Goal: Navigation & Orientation: Find specific page/section

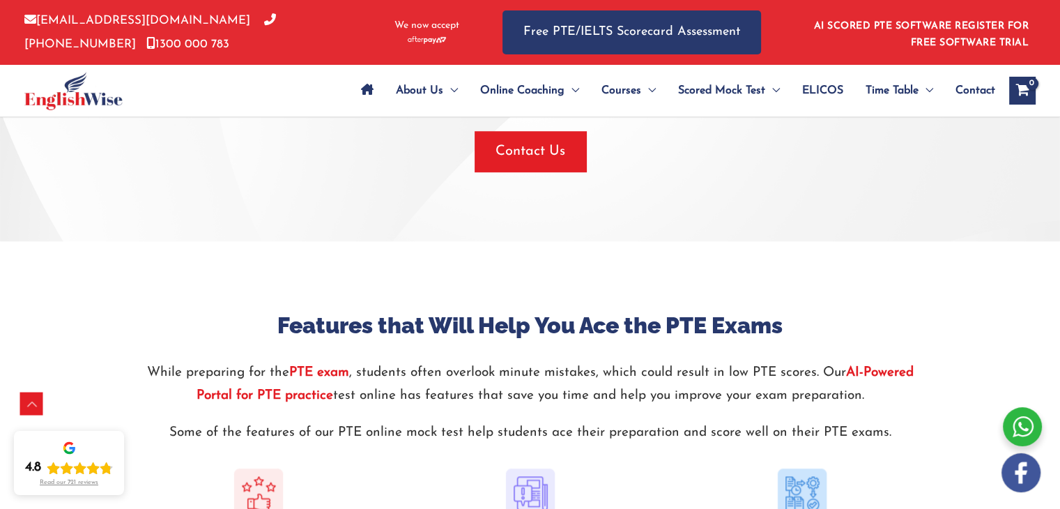
scroll to position [363, 0]
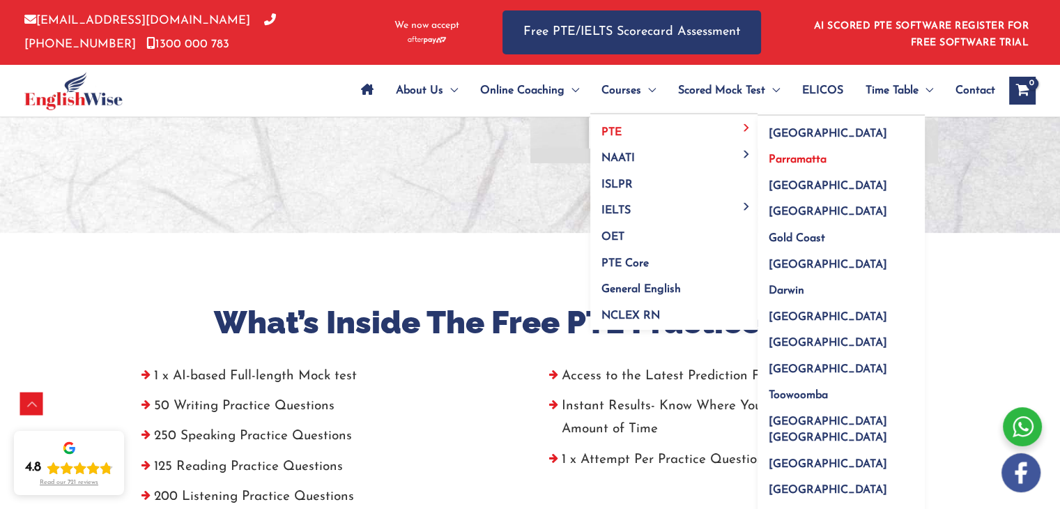
click at [791, 160] on span "Parramatta" at bounding box center [798, 159] width 58 height 11
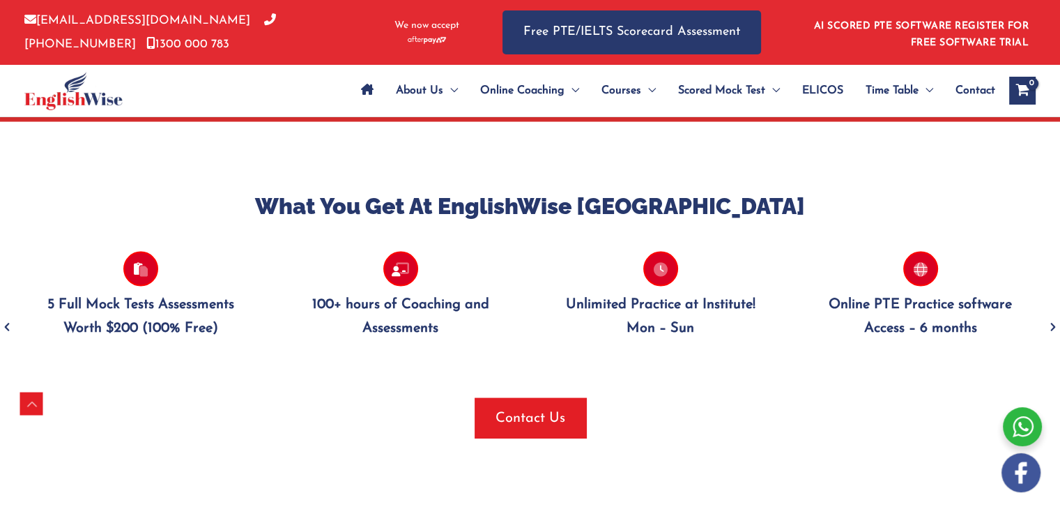
scroll to position [2702, 0]
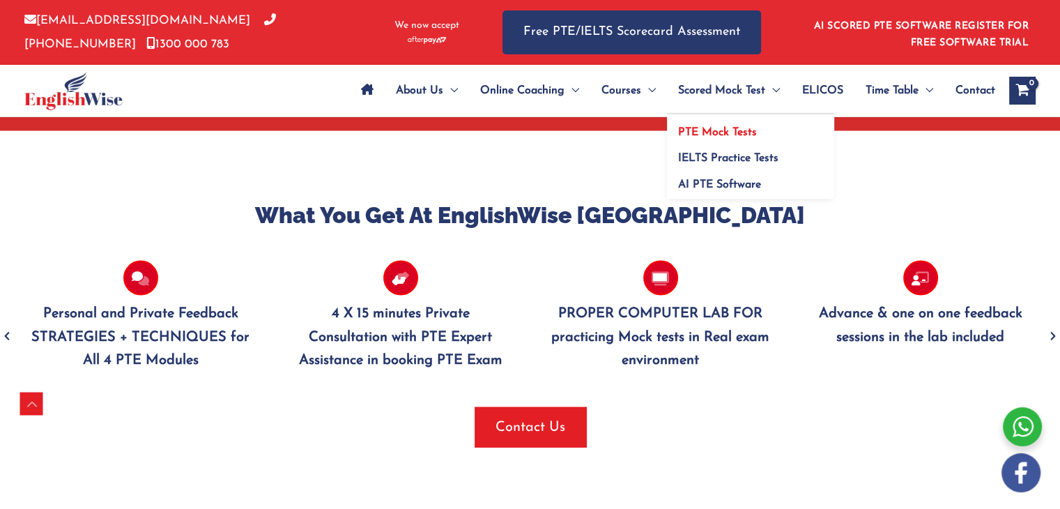
click at [717, 129] on span "PTE Mock Tests" at bounding box center [717, 132] width 79 height 11
